Goal: Information Seeking & Learning: Check status

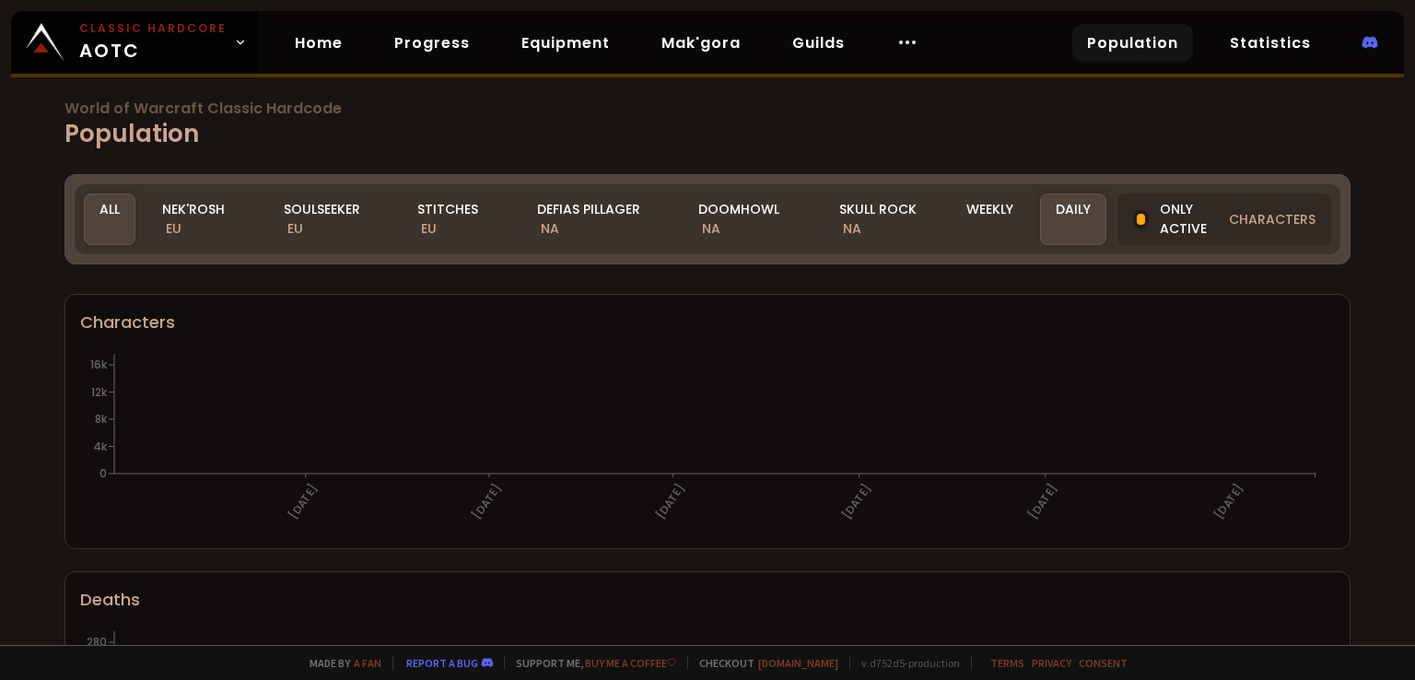
click at [737, 223] on div "Doomhowl NA" at bounding box center [748, 219] width 130 height 52
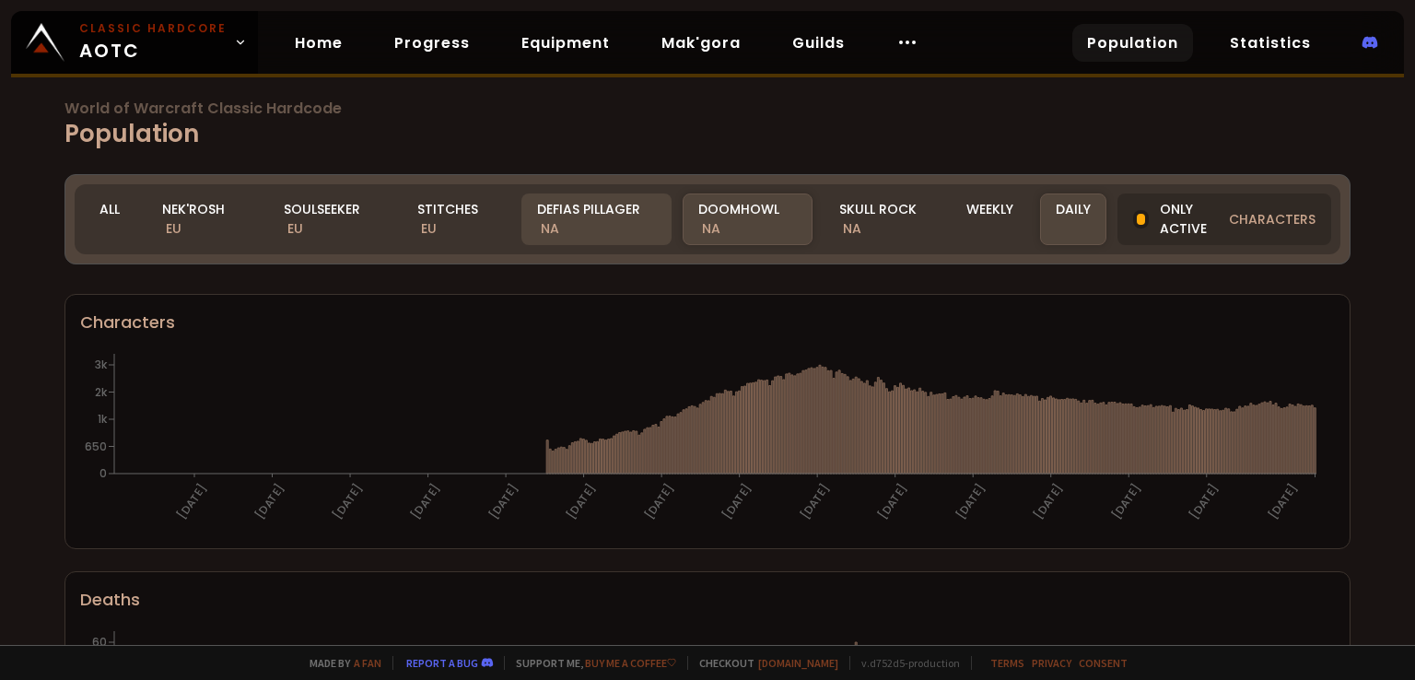
click at [594, 228] on div "Defias Pillager NA" at bounding box center [596, 219] width 150 height 52
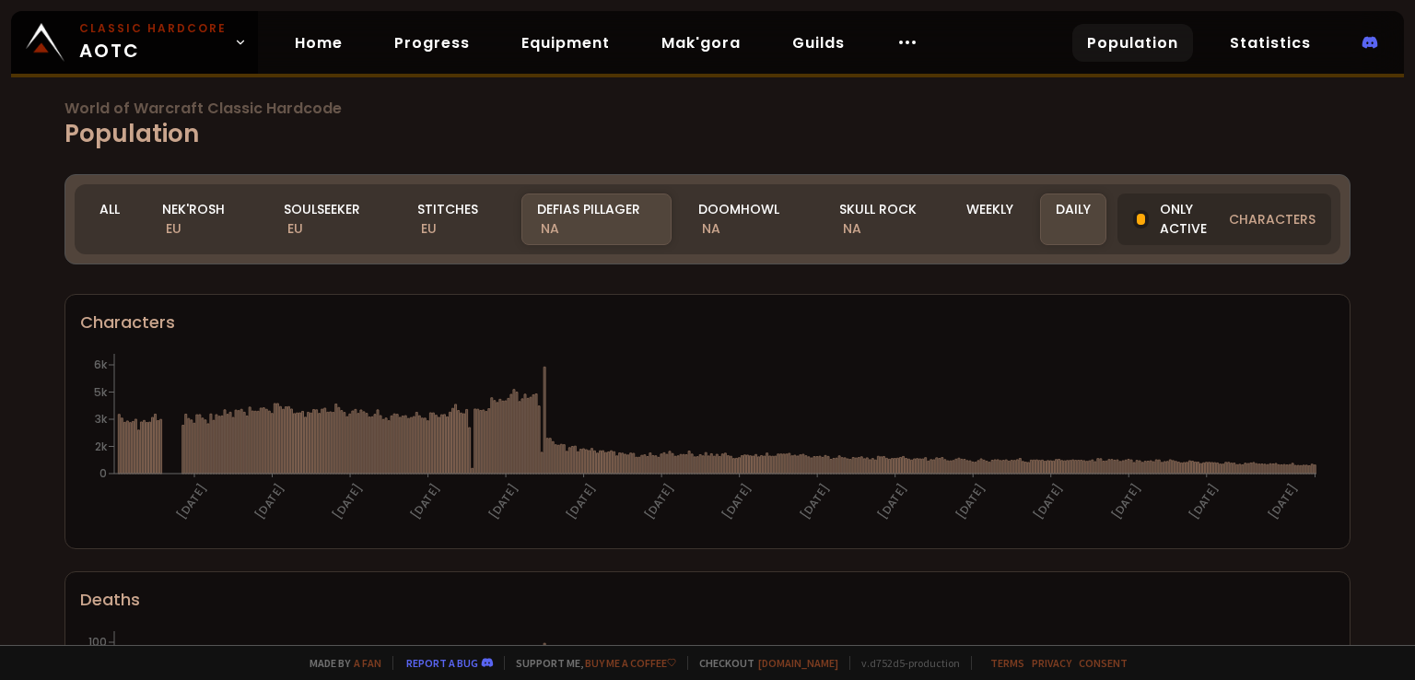
click at [870, 135] on div "World of Warcraft Classic Hardcode Population Realm Defias Pillager All Nek'Ros…" at bounding box center [707, 322] width 1415 height 645
click at [876, 246] on div "Realm Defias Pillager All Nek'Rosh EU Soulseeker EU Stitches EU Defias Pillager…" at bounding box center [708, 219] width 1266 height 70
click at [866, 226] on div "Skull Rock NA" at bounding box center [887, 219] width 126 height 52
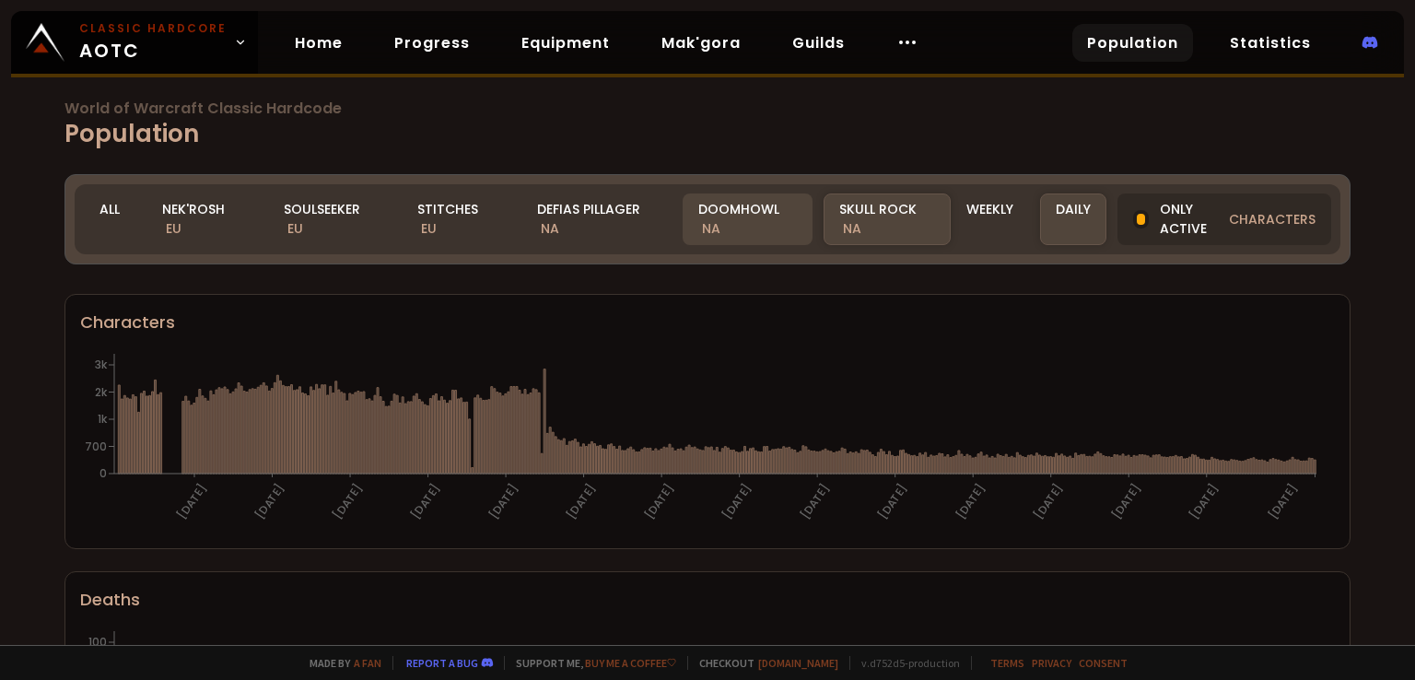
click at [700, 212] on div "Doomhowl NA" at bounding box center [748, 219] width 130 height 52
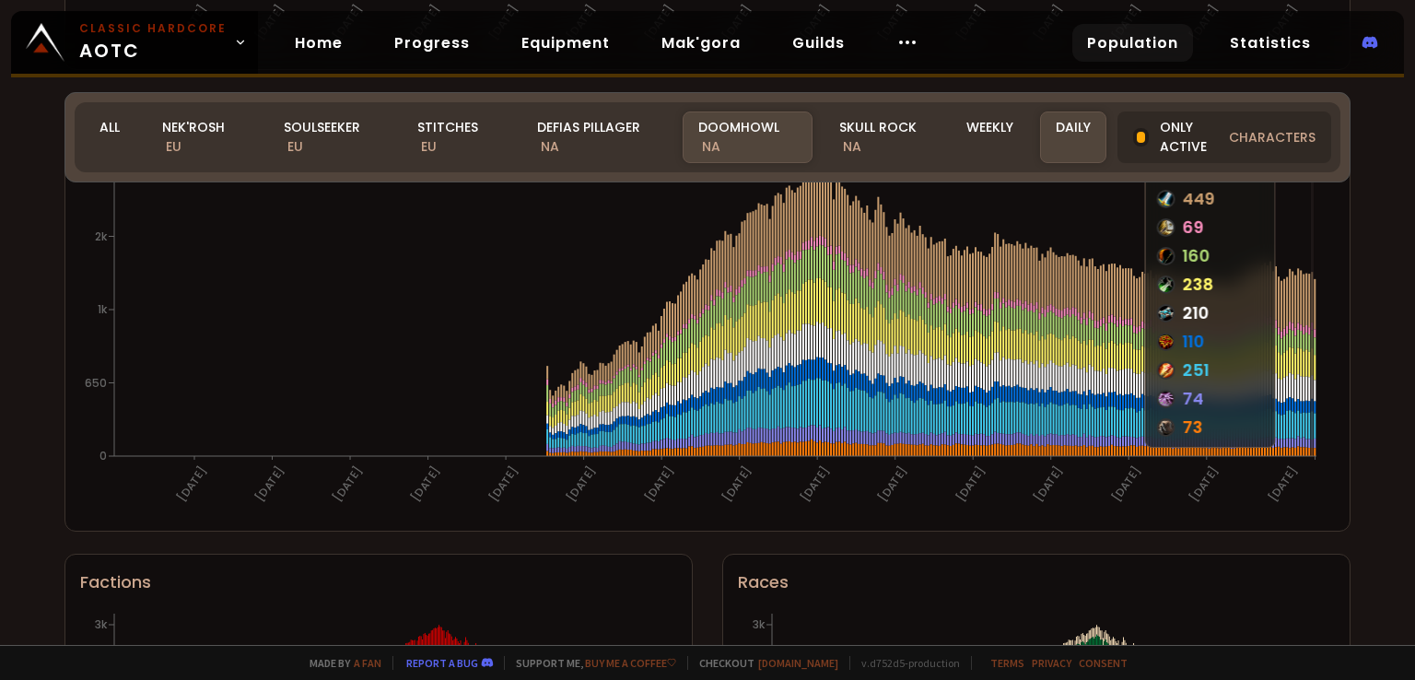
scroll to position [1198, 0]
